Goal: Register for event/course

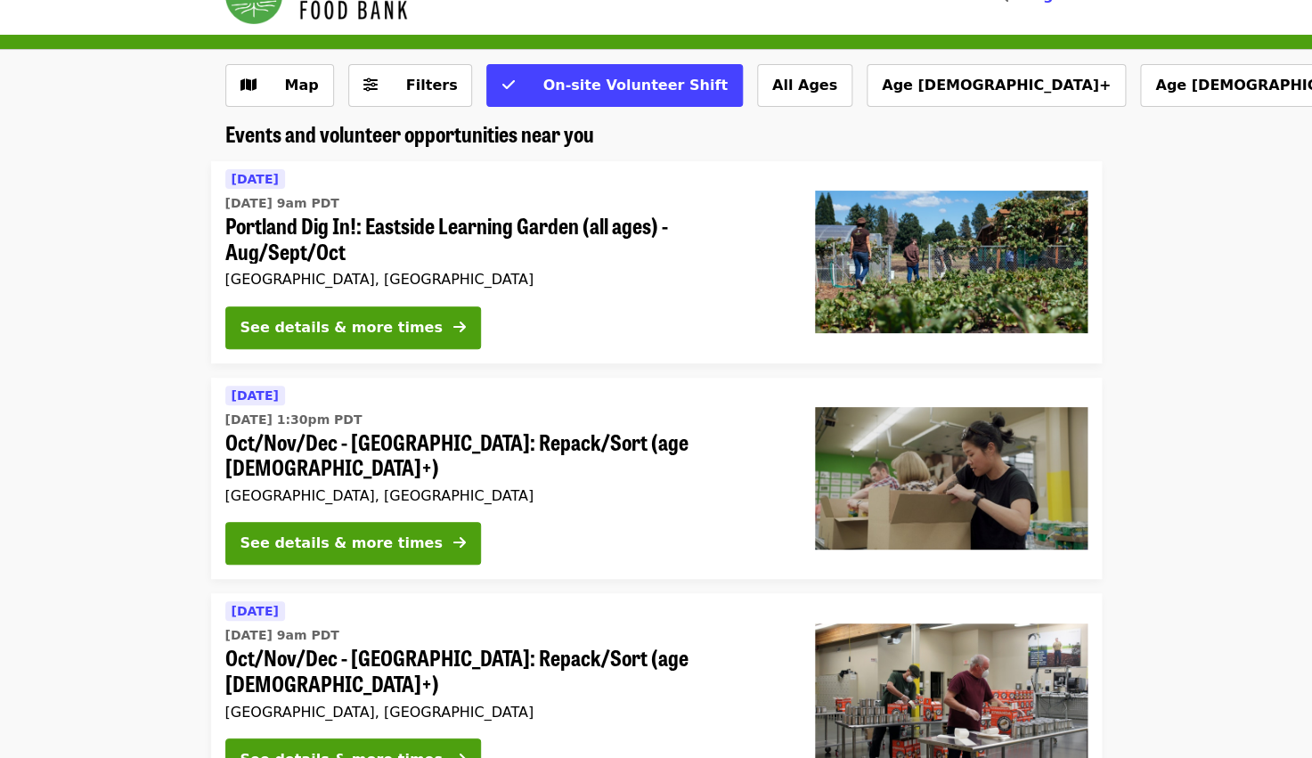
scroll to position [47, 0]
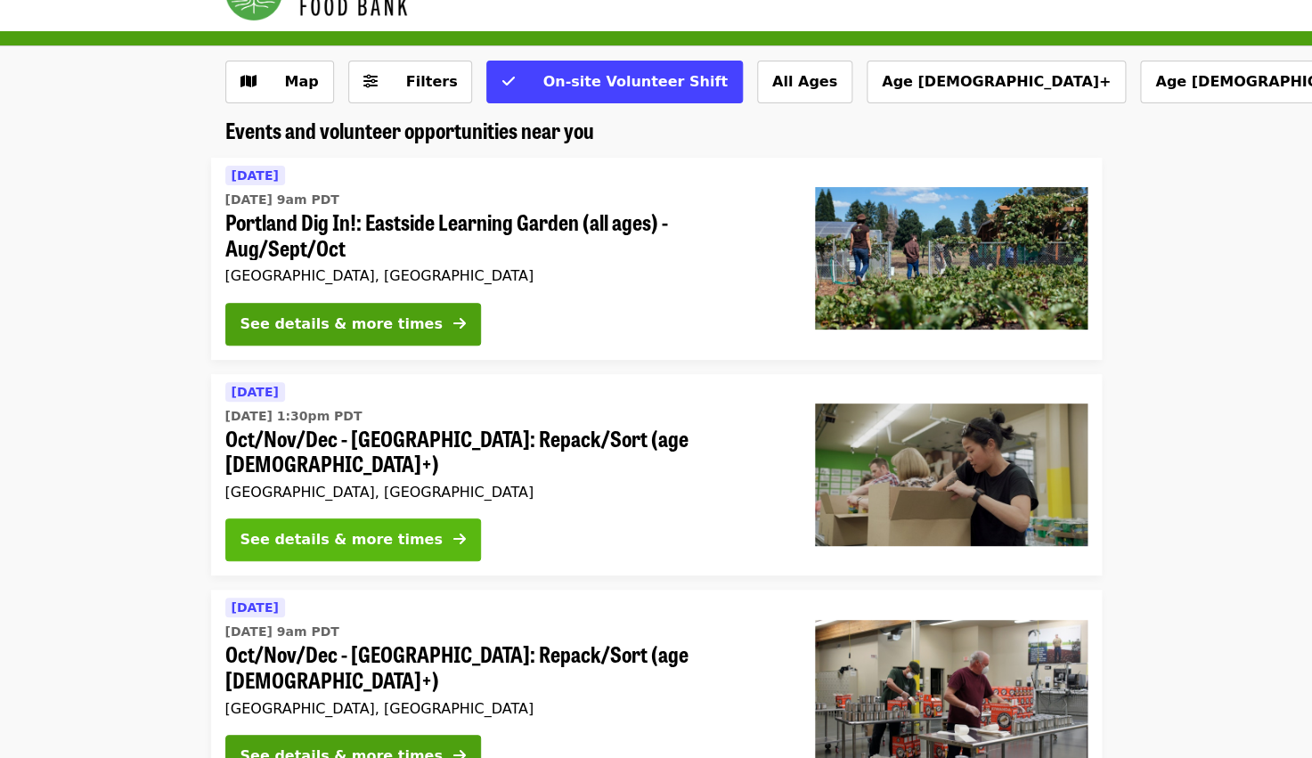
click at [386, 529] on div "See details & more times" at bounding box center [342, 539] width 202 height 21
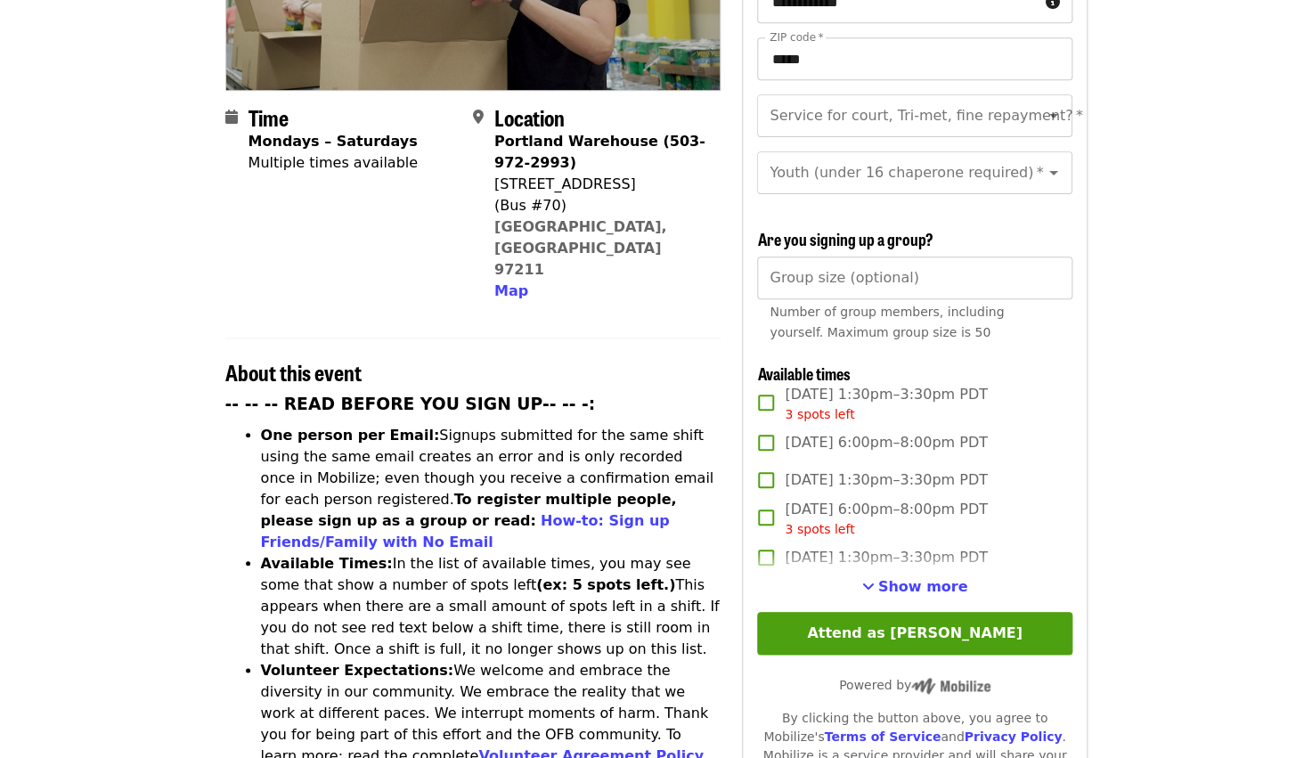
scroll to position [374, 0]
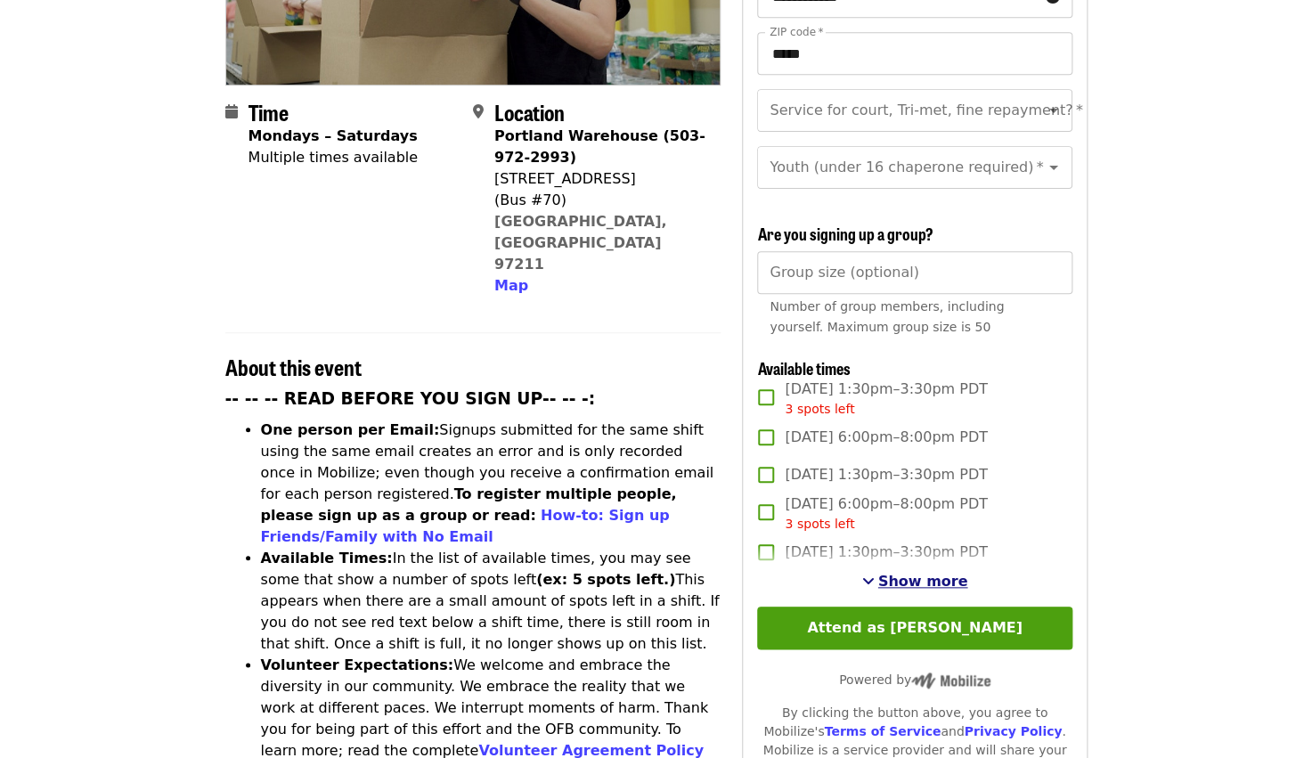
click at [911, 573] on span "Show more" at bounding box center [923, 581] width 90 height 17
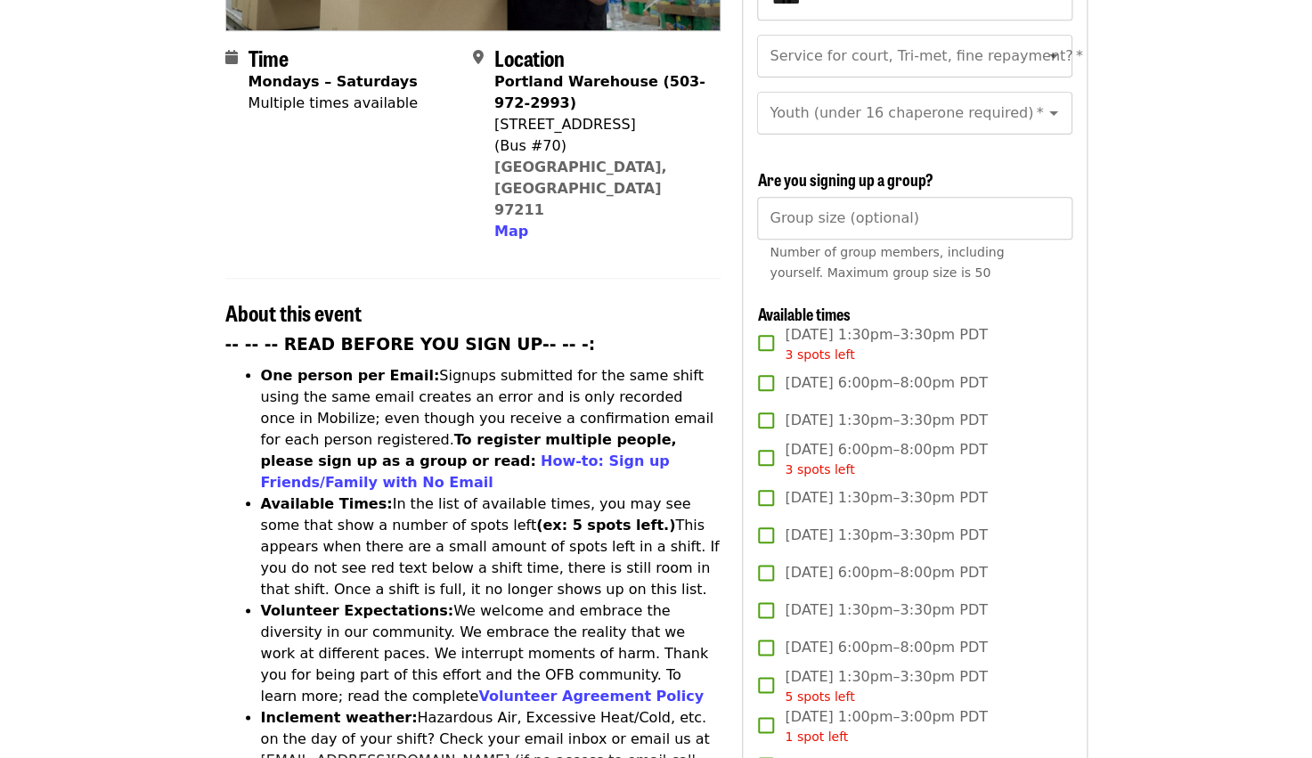
scroll to position [404, 0]
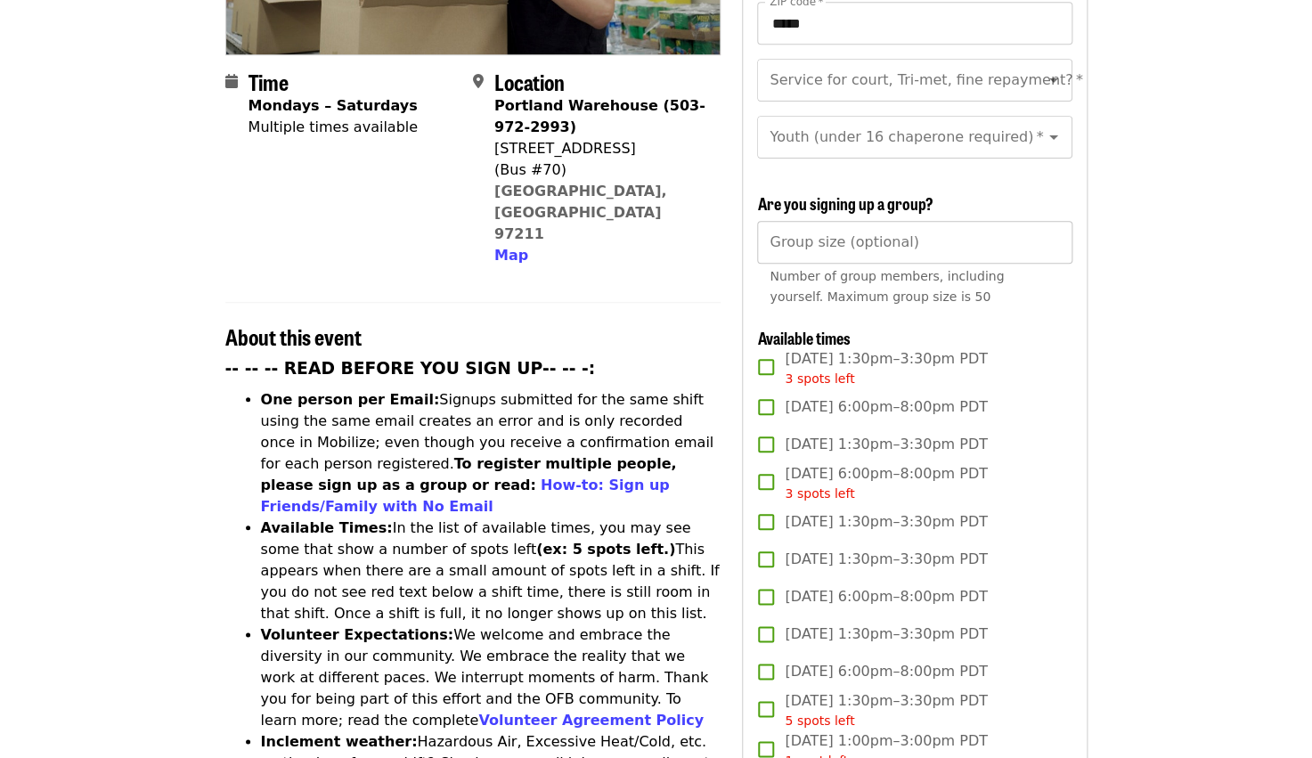
click at [949, 221] on input "Group size (optional)" at bounding box center [914, 242] width 315 height 43
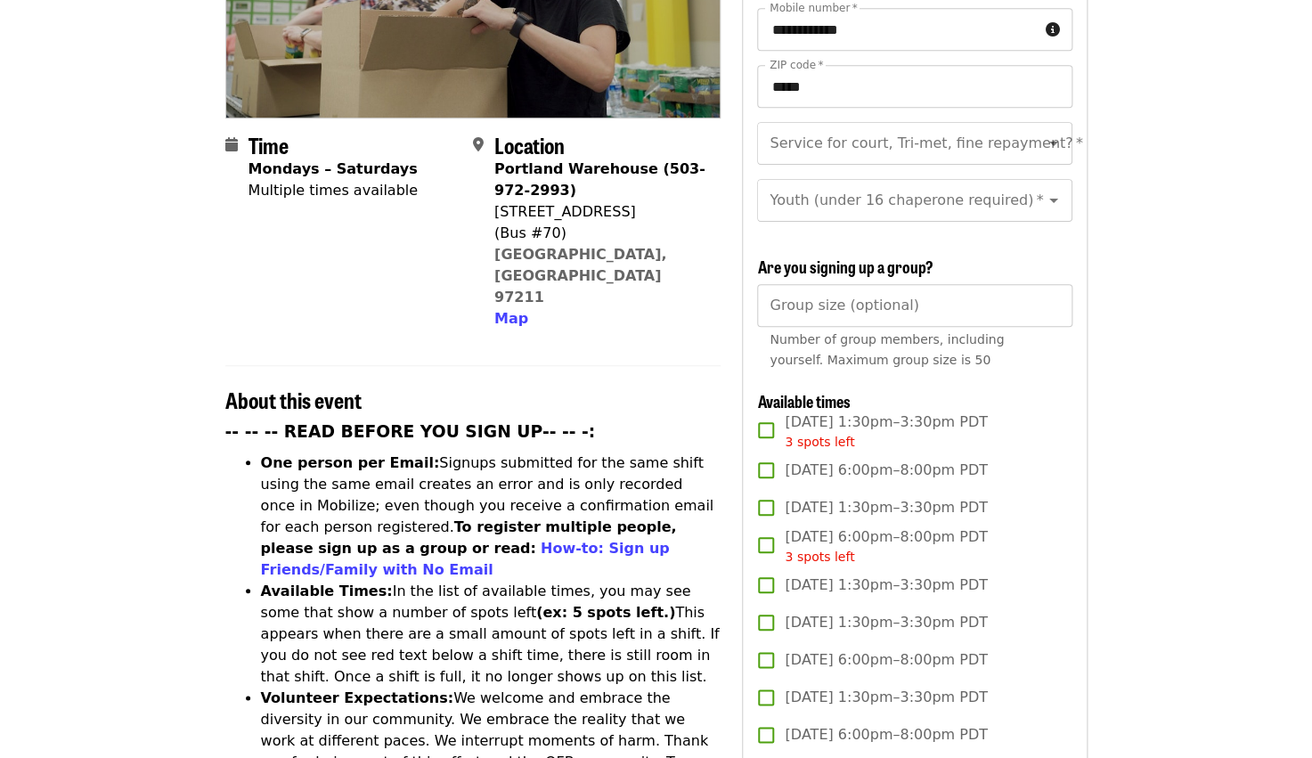
scroll to position [0, 0]
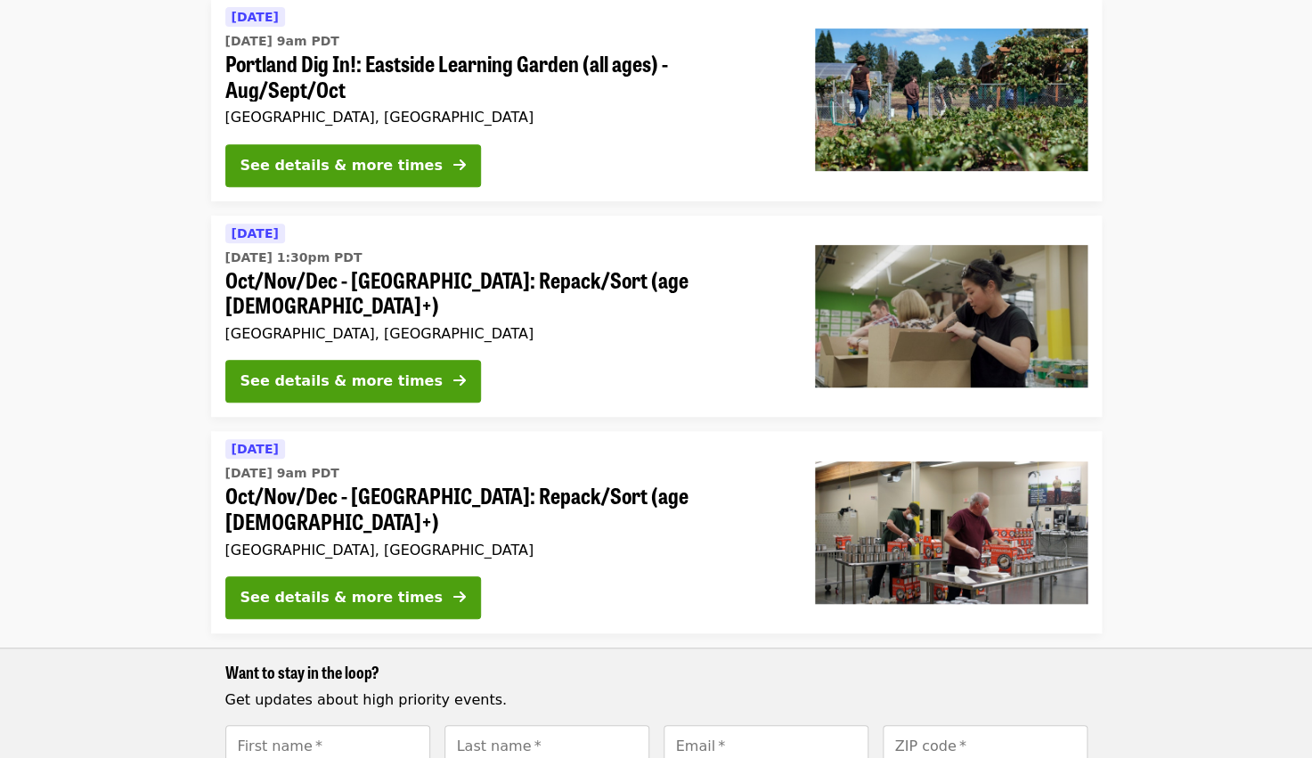
scroll to position [207, 0]
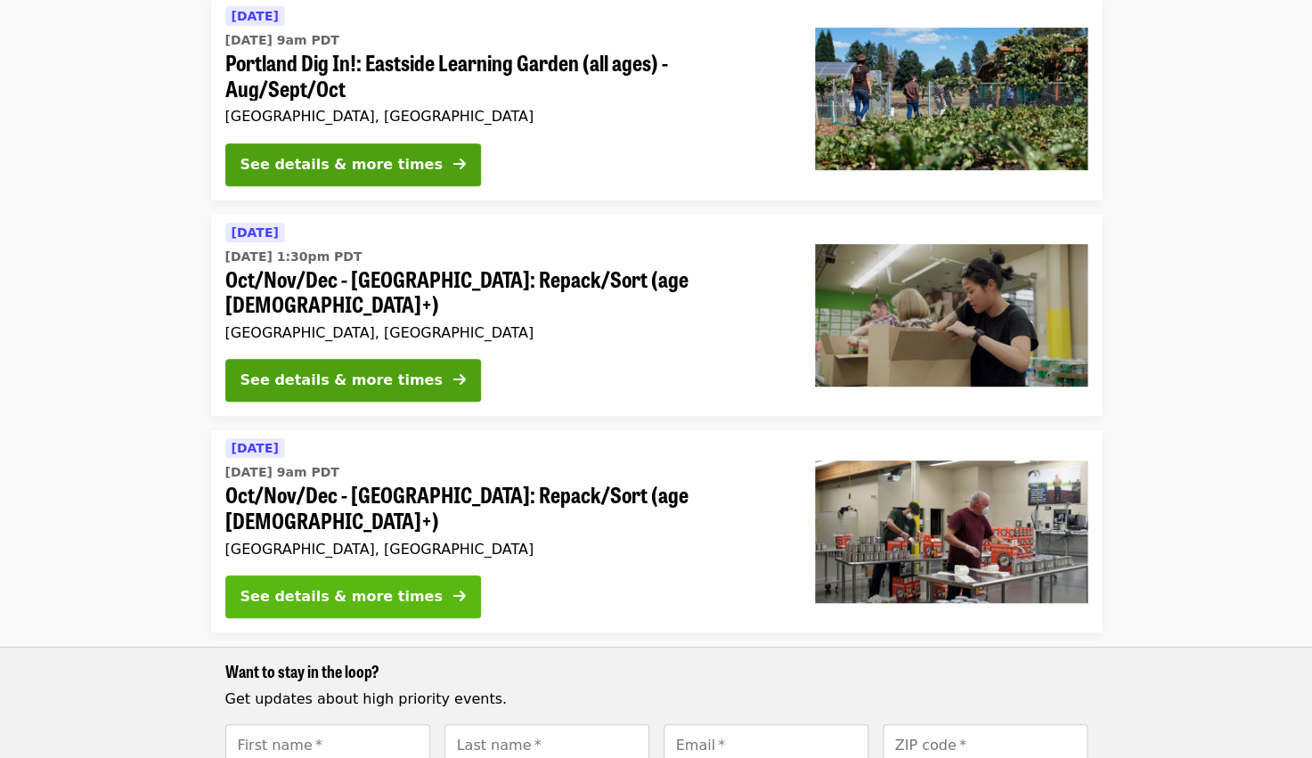
click at [347, 586] on div "See details & more times" at bounding box center [342, 596] width 202 height 21
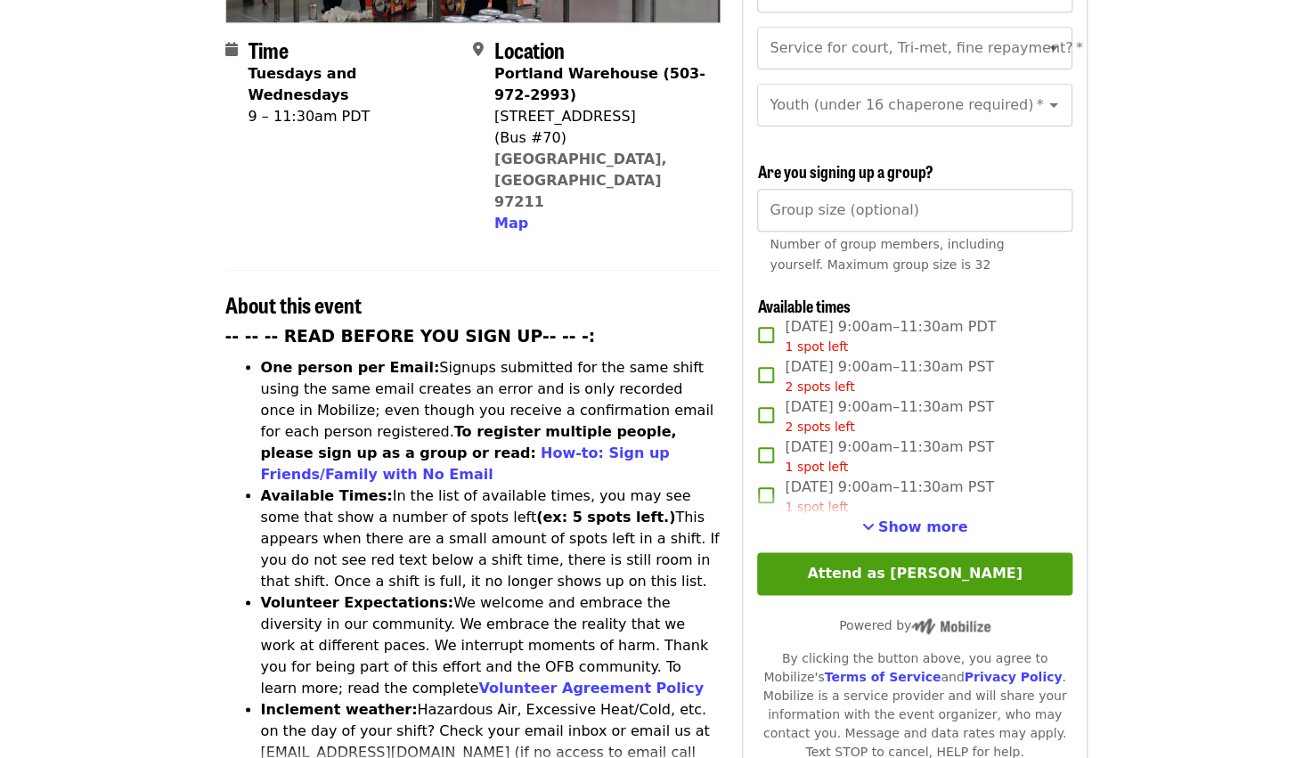
scroll to position [439, 0]
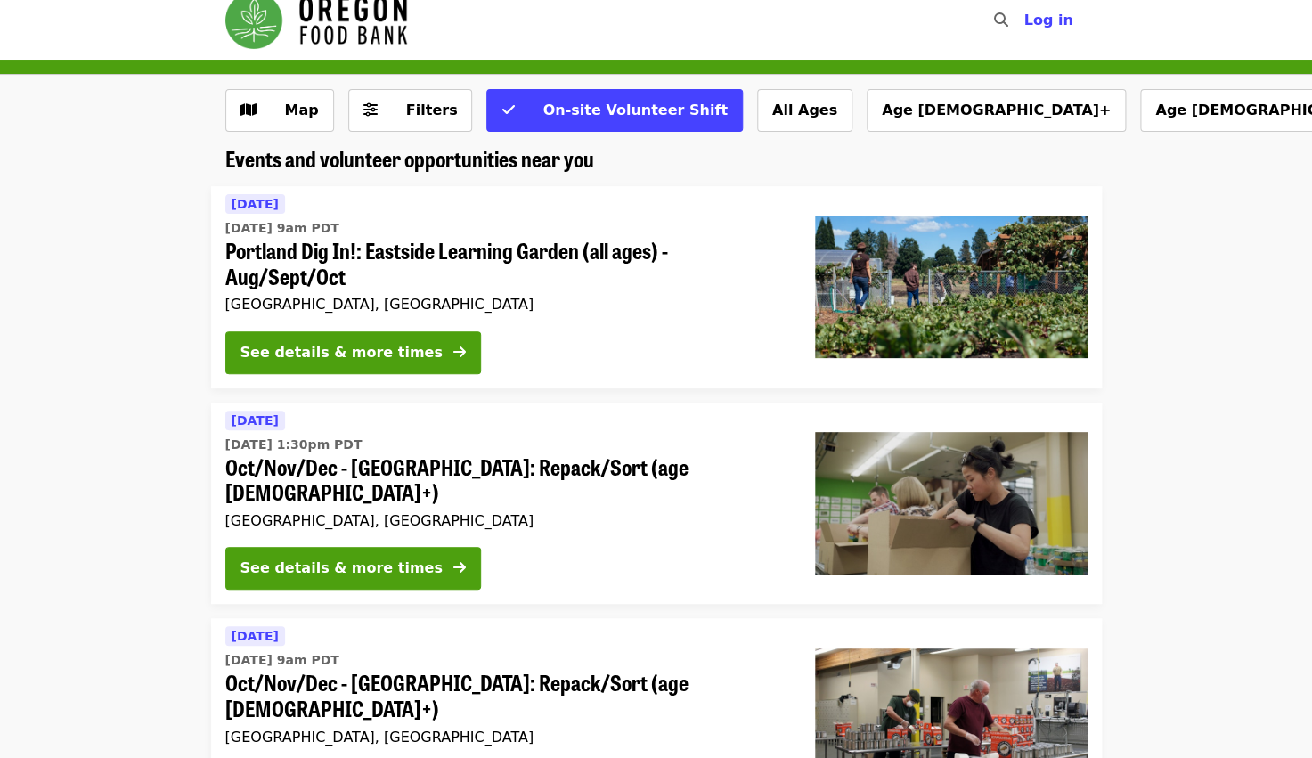
scroll to position [4, 0]
